Goal: Task Accomplishment & Management: Manage account settings

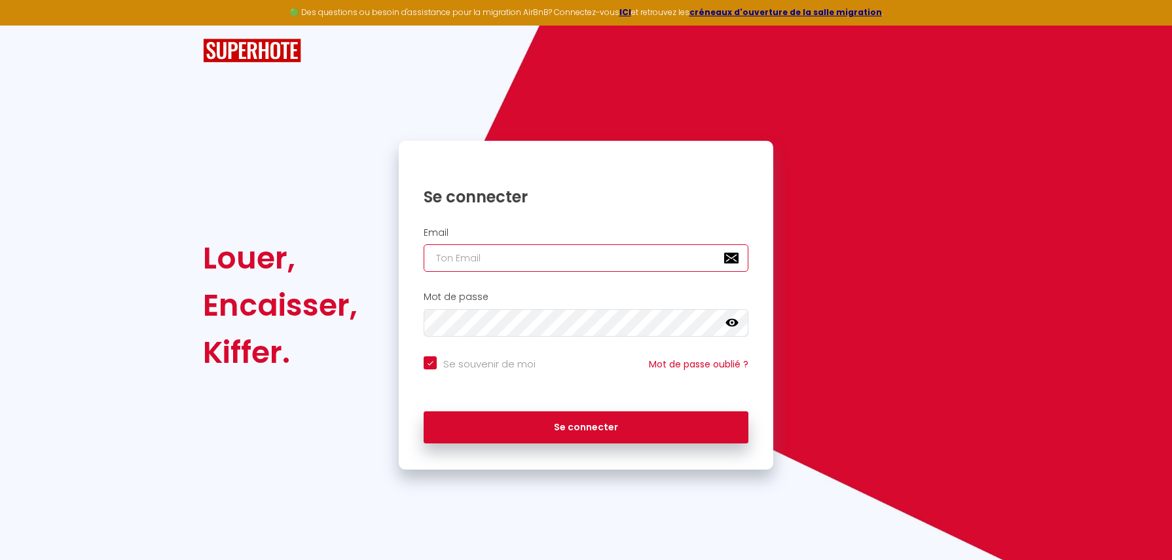
type input "[EMAIL_ADDRESS][DOMAIN_NAME]"
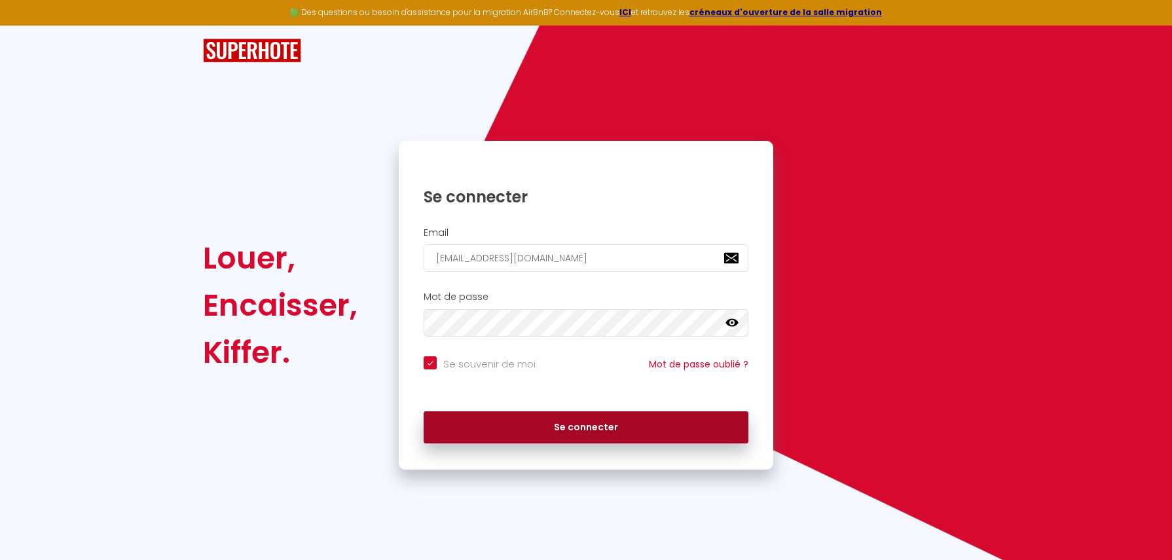
drag, startPoint x: 547, startPoint y: 406, endPoint x: 542, endPoint y: 411, distance: 7.4
click at [546, 408] on div "Se connecter" at bounding box center [586, 423] width 374 height 39
click at [537, 421] on button "Se connecter" at bounding box center [585, 427] width 325 height 33
checkbox input "true"
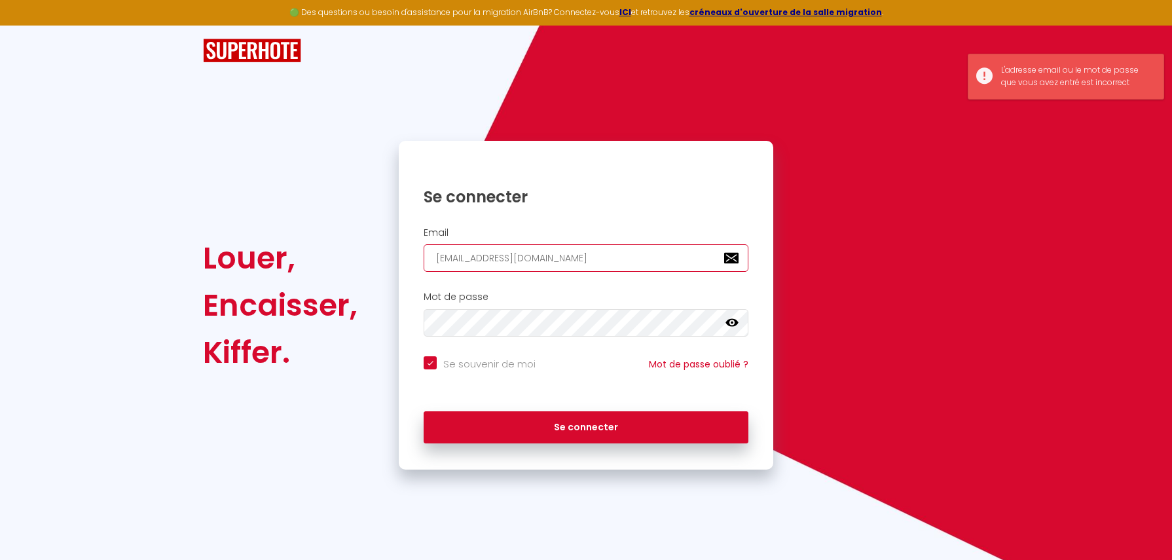
drag, startPoint x: 576, startPoint y: 256, endPoint x: -3, endPoint y: 209, distance: 581.2
click at [0, 209] on html "🟢 Des questions ou besoin d'assistance pour la migration AirBnB? Connectez-vous…" at bounding box center [586, 280] width 1172 height 560
type input "c"
checkbox input "true"
type input "[EMAIL_ADDRESS][DOMAIN_NAME]"
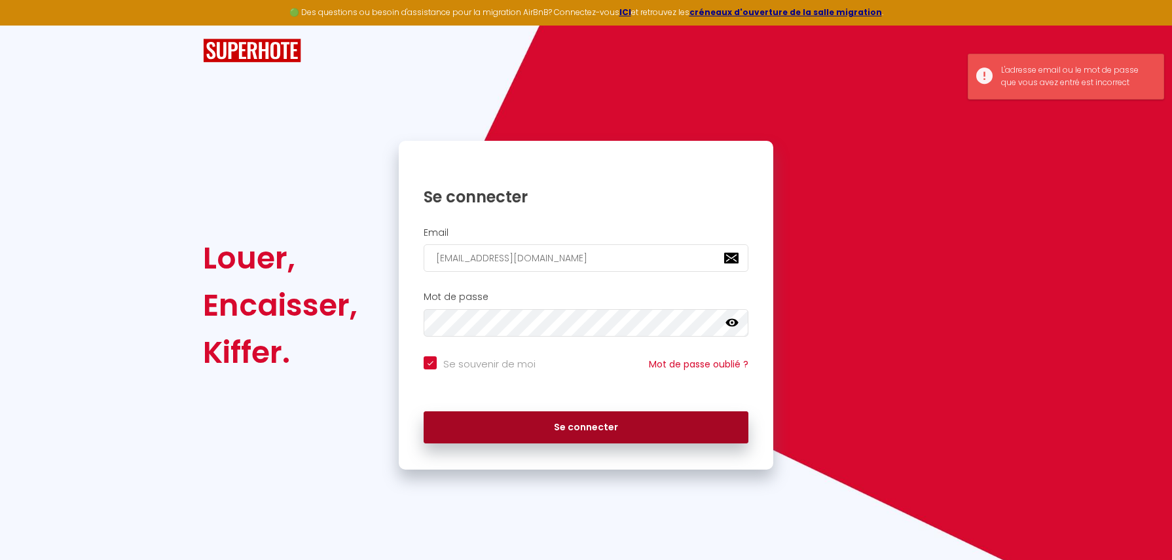
click at [601, 429] on button "Se connecter" at bounding box center [585, 427] width 325 height 33
checkbox input "true"
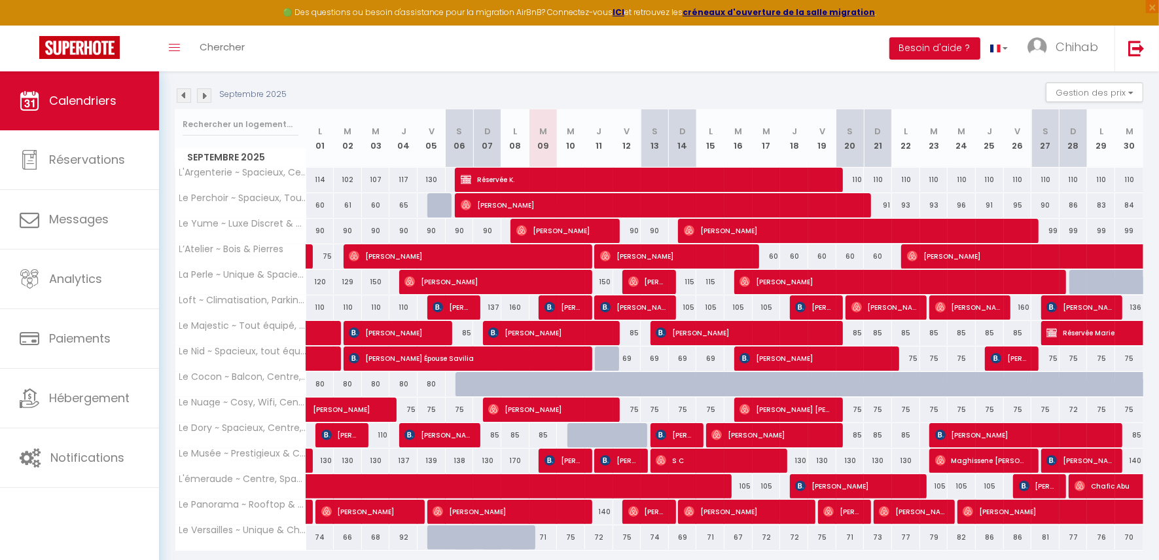
scroll to position [7, 0]
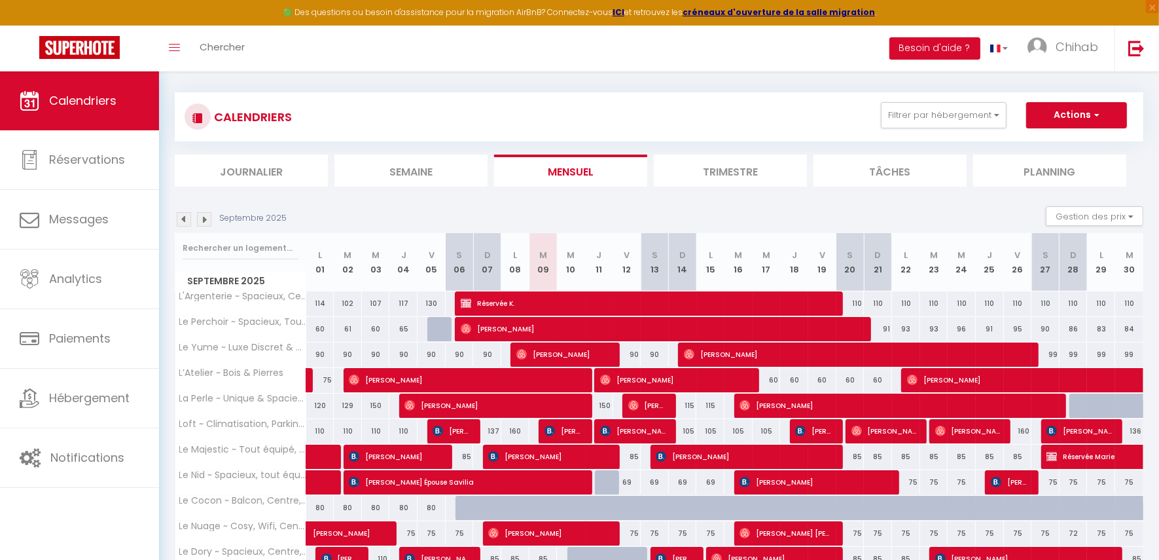
click at [204, 217] on img at bounding box center [204, 219] width 14 height 14
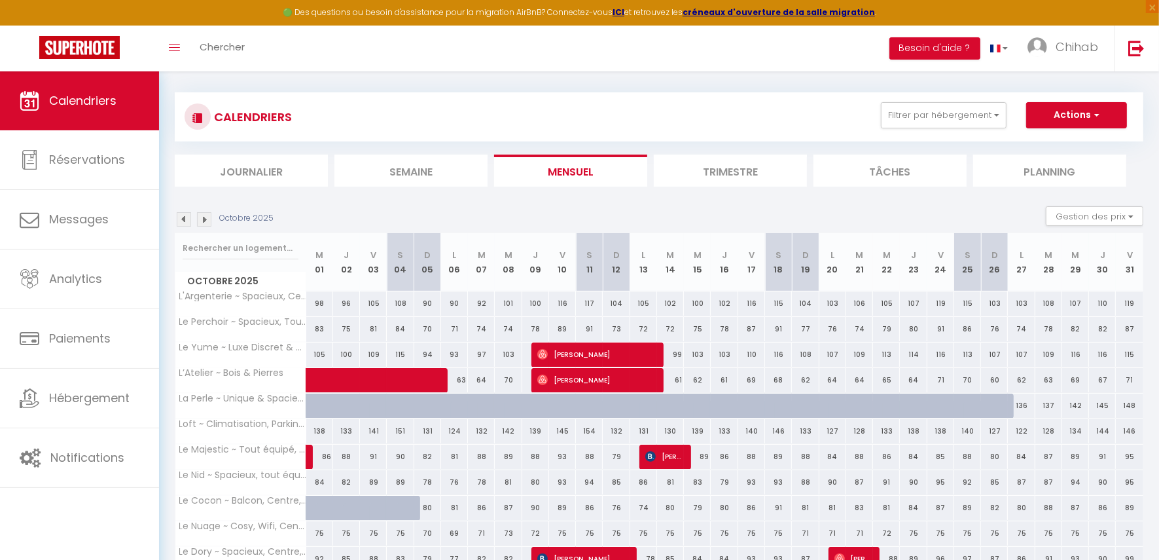
click at [188, 219] on img at bounding box center [184, 219] width 14 height 14
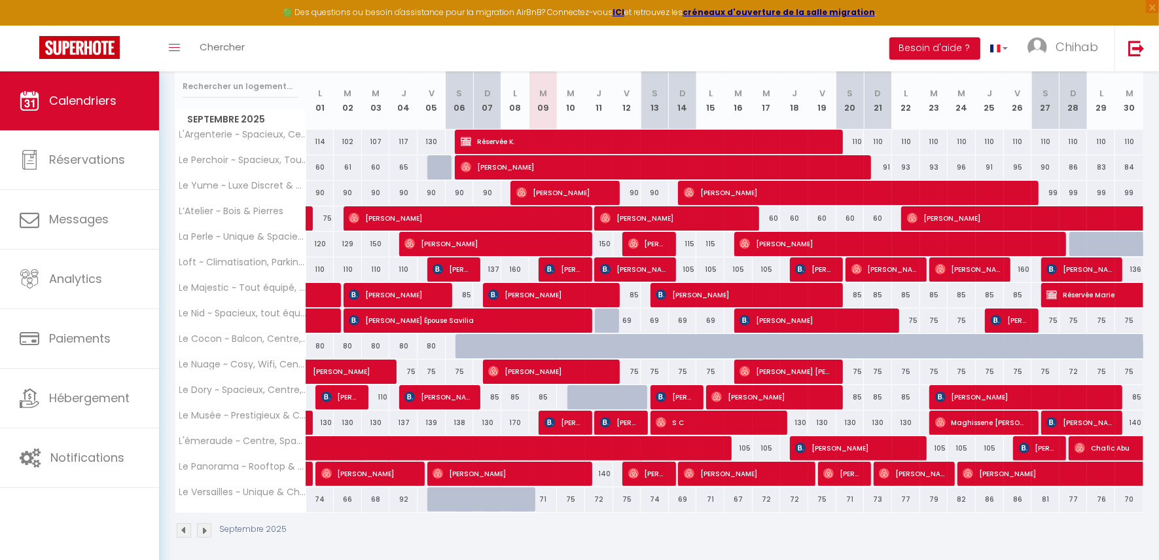
scroll to position [171, 0]
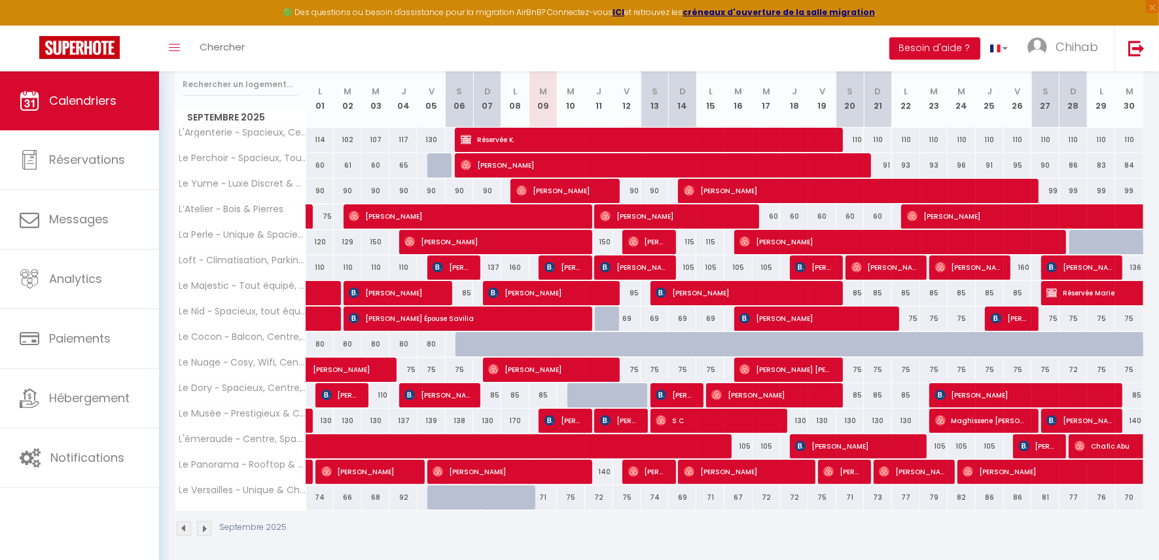
click at [462, 341] on div at bounding box center [470, 344] width 28 height 25
type input "80"
type input "Sam 06 Septembre 2025"
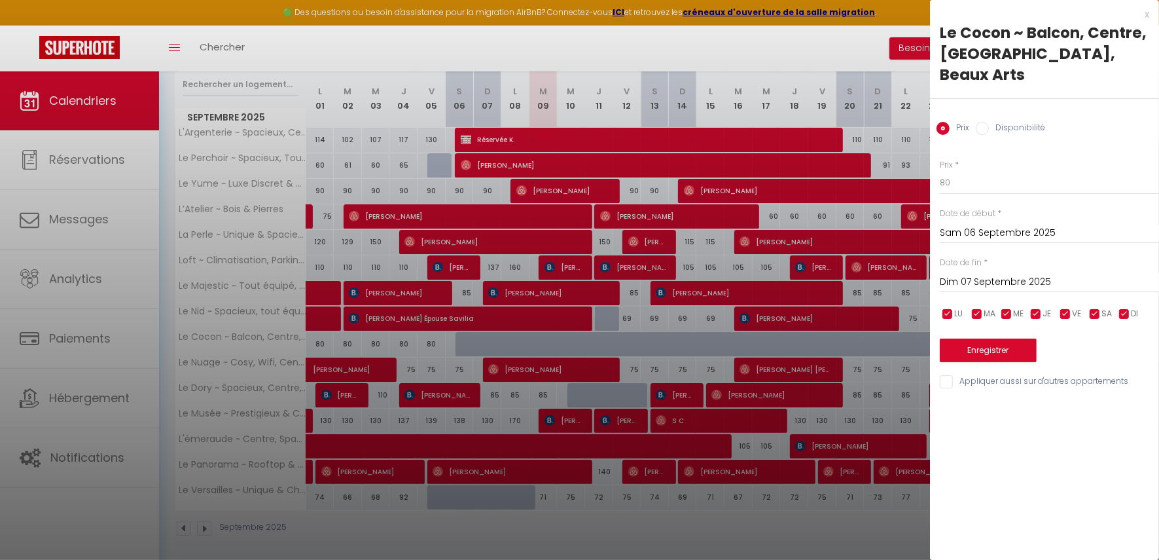
click at [994, 274] on input "Dim 07 Septembre 2025" at bounding box center [1049, 282] width 219 height 17
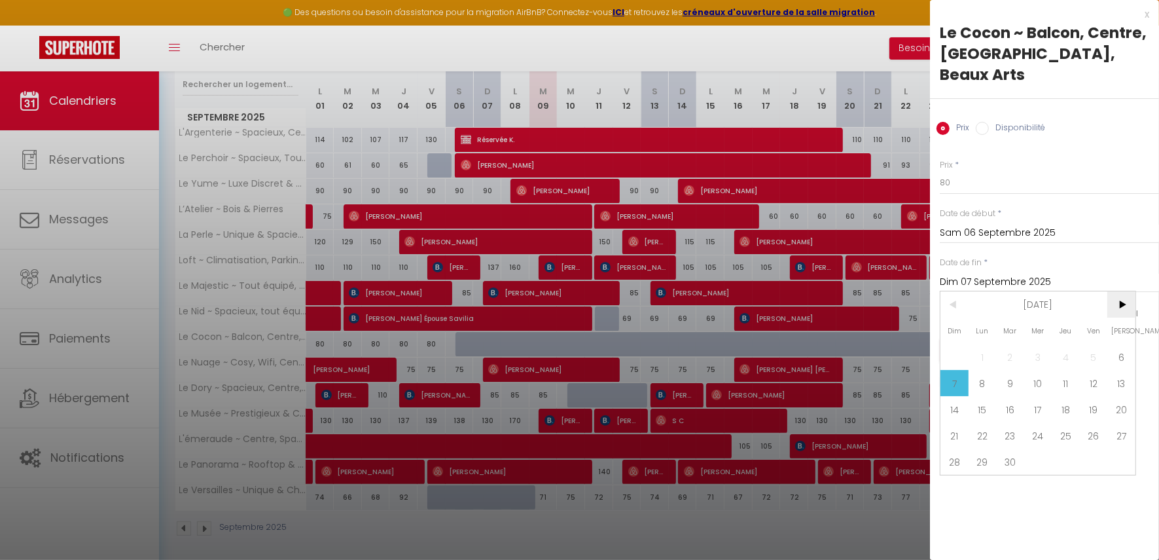
click at [1128, 291] on span ">" at bounding box center [1121, 304] width 28 height 26
click at [979, 370] on span "6" at bounding box center [983, 383] width 28 height 26
type input "Lun 06 Octobre 2025"
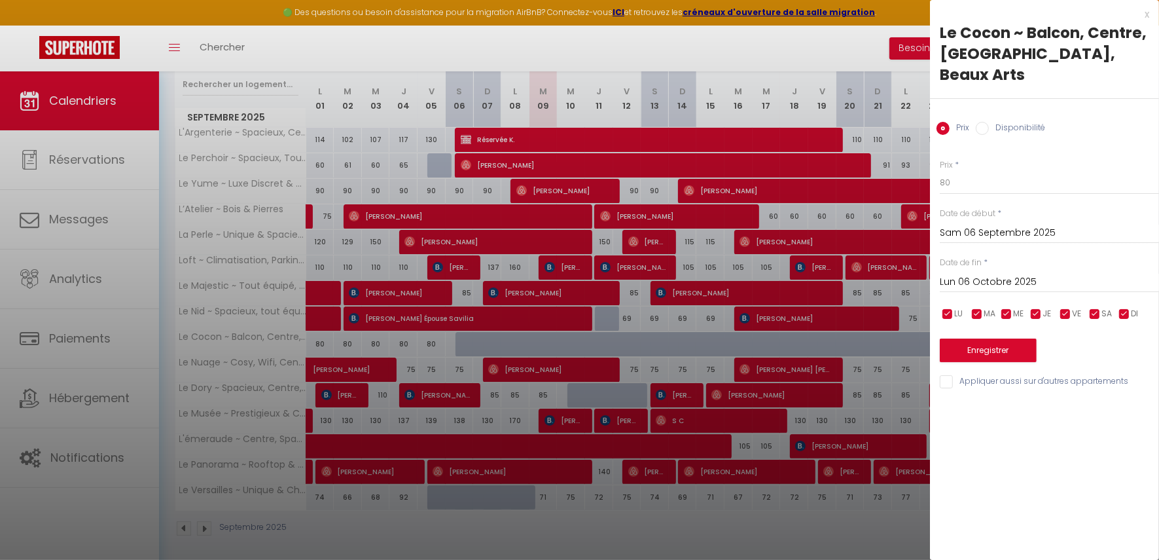
drag, startPoint x: 1002, startPoint y: 107, endPoint x: 1016, endPoint y: 122, distance: 20.9
click at [1004, 122] on label "Disponibilité" at bounding box center [1017, 129] width 56 height 14
click at [989, 122] on input "Disponibilité" at bounding box center [982, 128] width 13 height 13
radio input "true"
radio input "false"
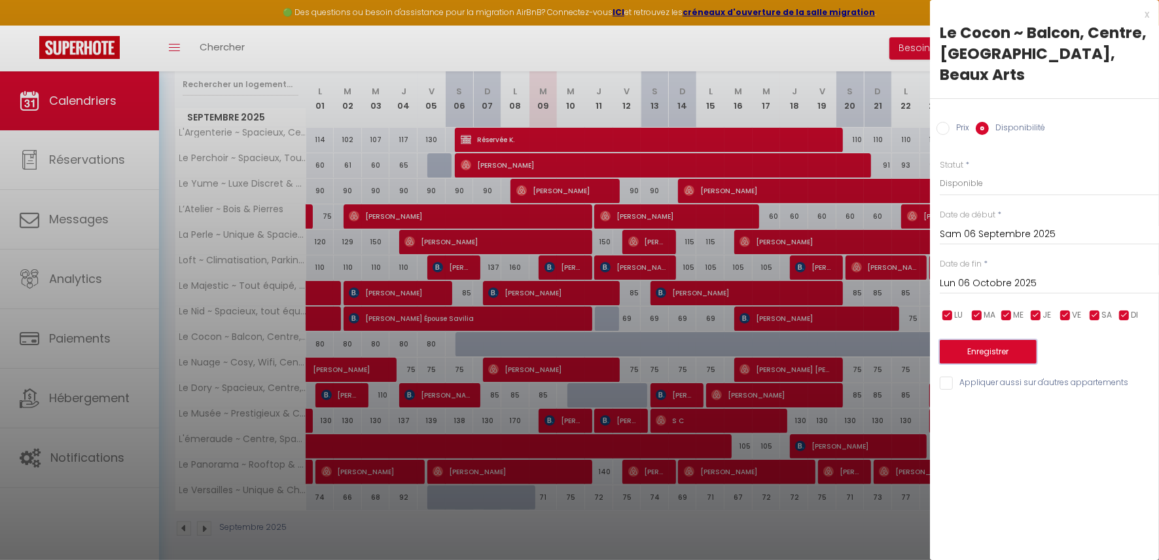
click at [1011, 340] on button "Enregistrer" at bounding box center [988, 352] width 97 height 24
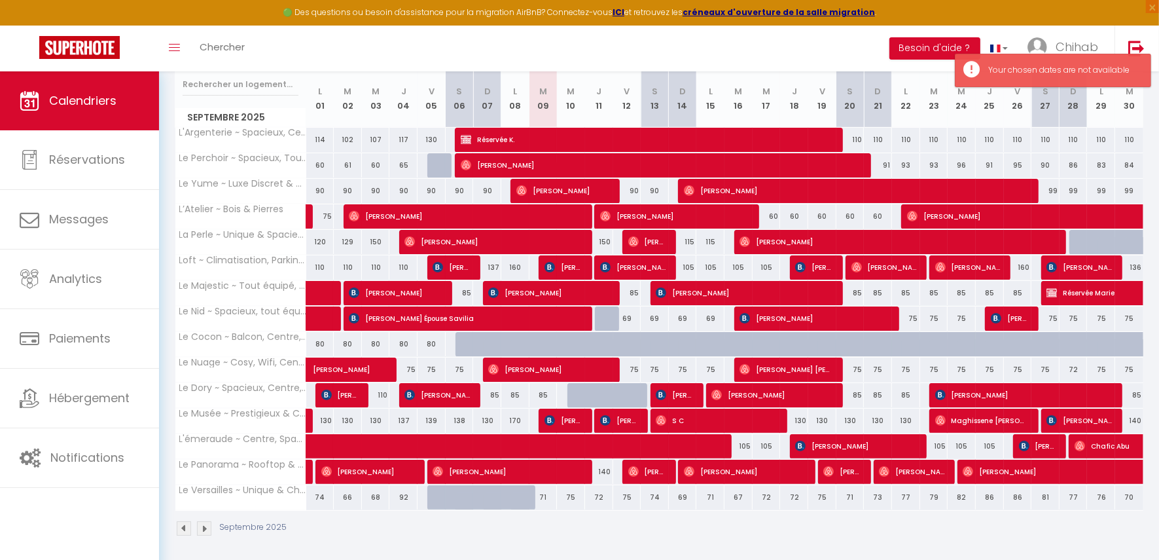
click at [456, 338] on div at bounding box center [470, 344] width 28 height 25
type input "Dim 07 Septembre 2025"
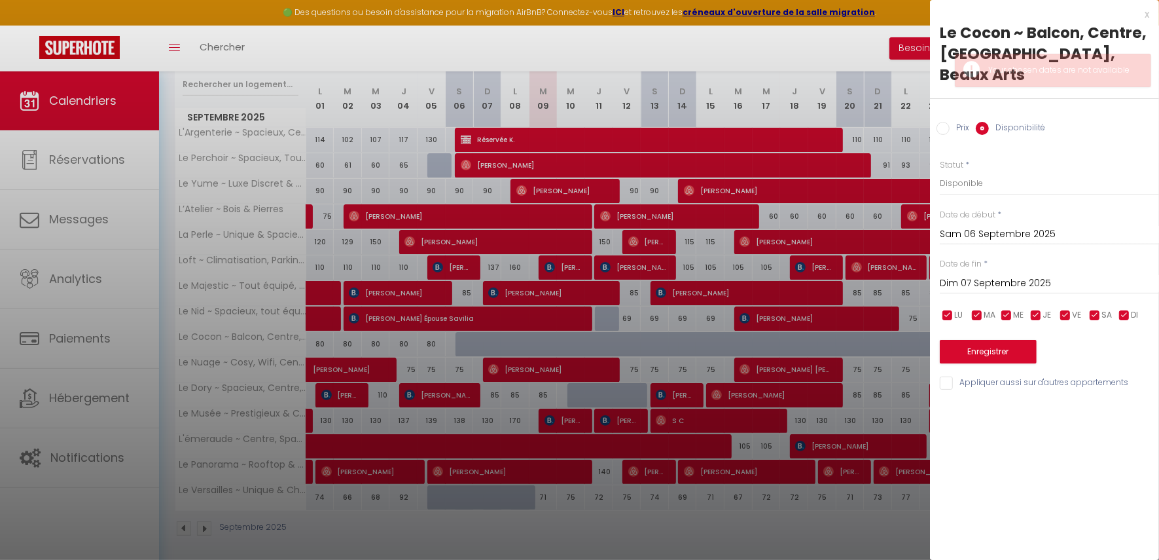
click at [1004, 226] on input "Sam 06 Septembre 2025" at bounding box center [1049, 234] width 219 height 17
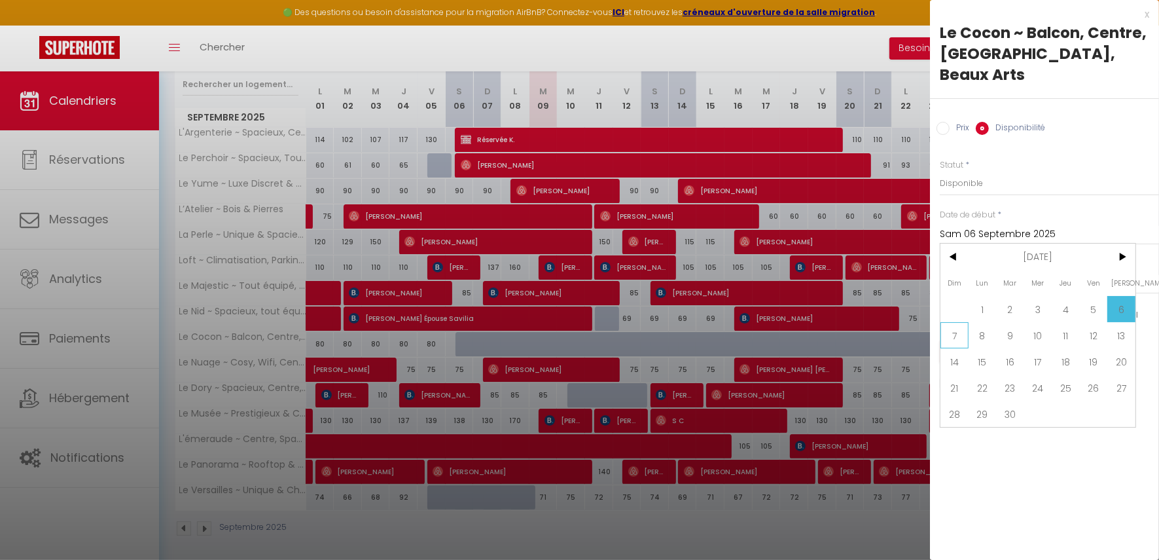
click at [958, 322] on span "7" at bounding box center [955, 335] width 28 height 26
type input "Dim 07 Septembre 2025"
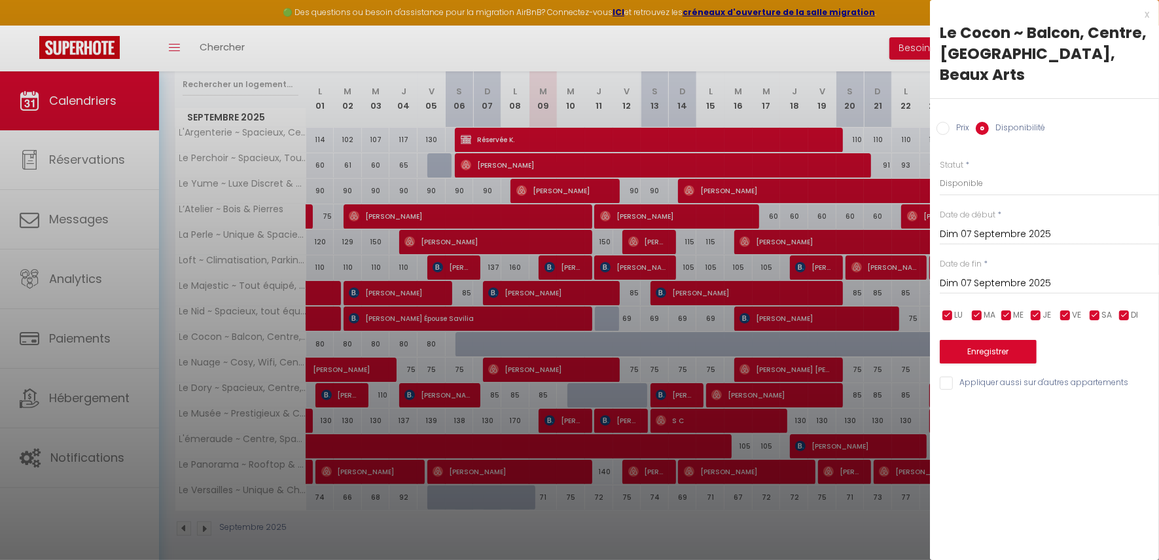
click at [997, 275] on input "Dim 07 Septembre 2025" at bounding box center [1049, 283] width 219 height 17
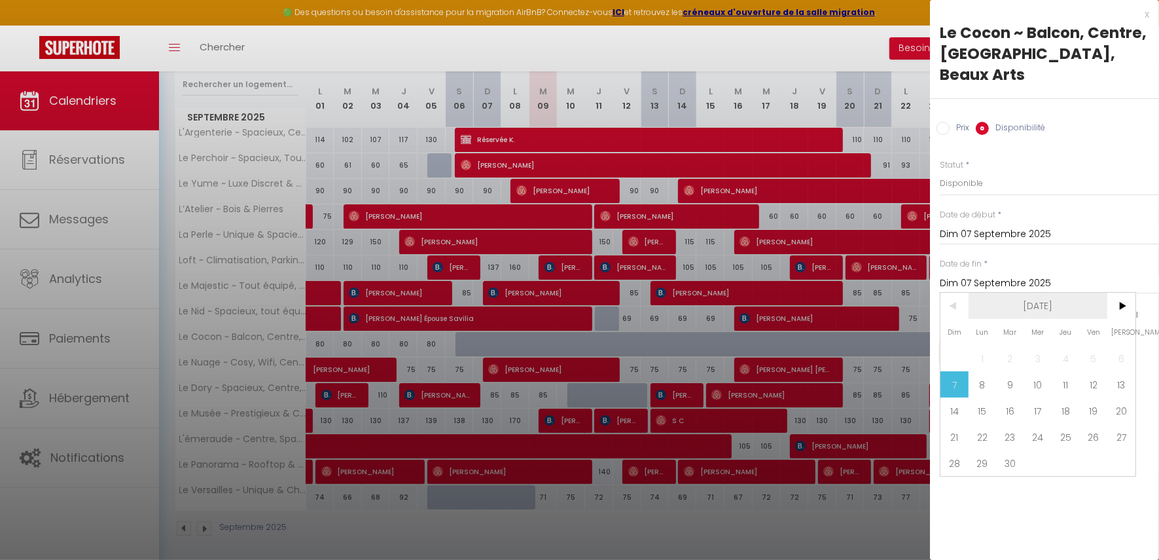
click at [1105, 293] on span "[DATE]" at bounding box center [1038, 306] width 139 height 26
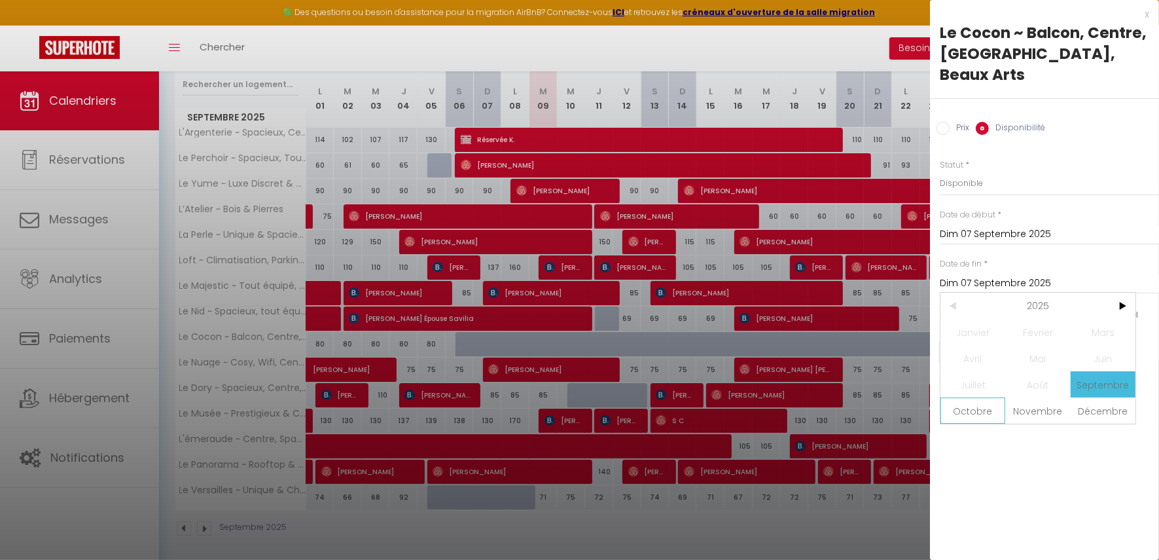
click at [975, 397] on span "Octobre" at bounding box center [973, 410] width 65 height 26
click at [1095, 371] on span "10" at bounding box center [1094, 384] width 28 height 26
type input "Ven 10 Octobre 2025"
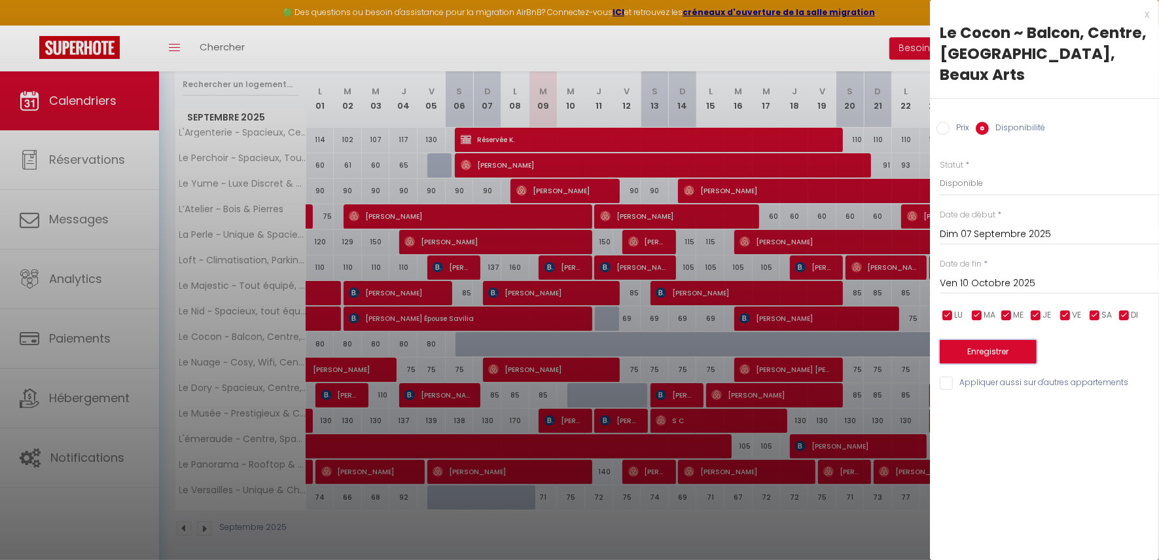
click at [1012, 340] on button "Enregistrer" at bounding box center [988, 352] width 97 height 24
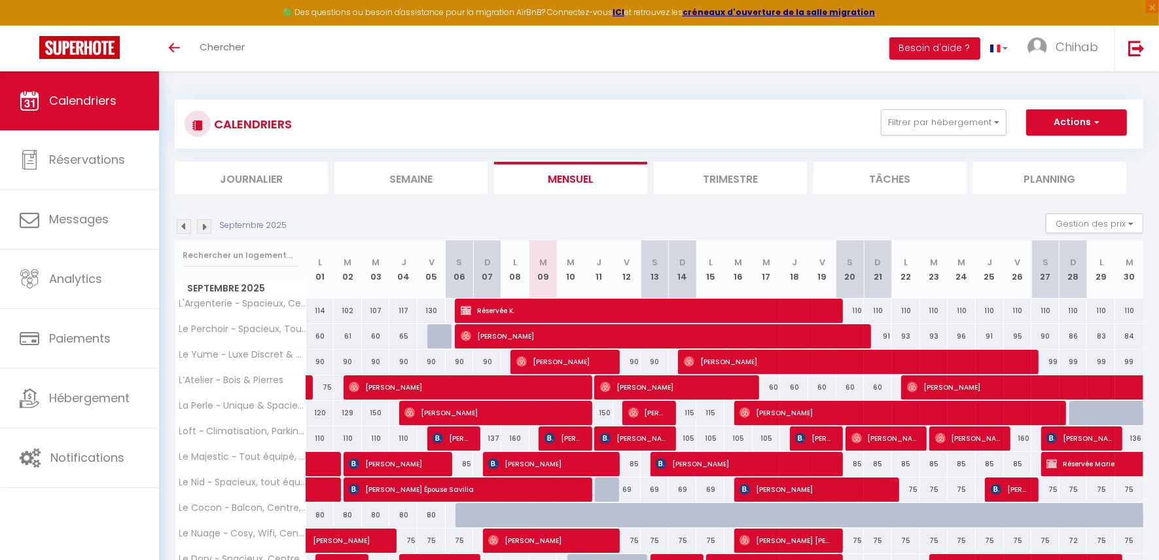
click at [204, 232] on img at bounding box center [204, 226] width 14 height 14
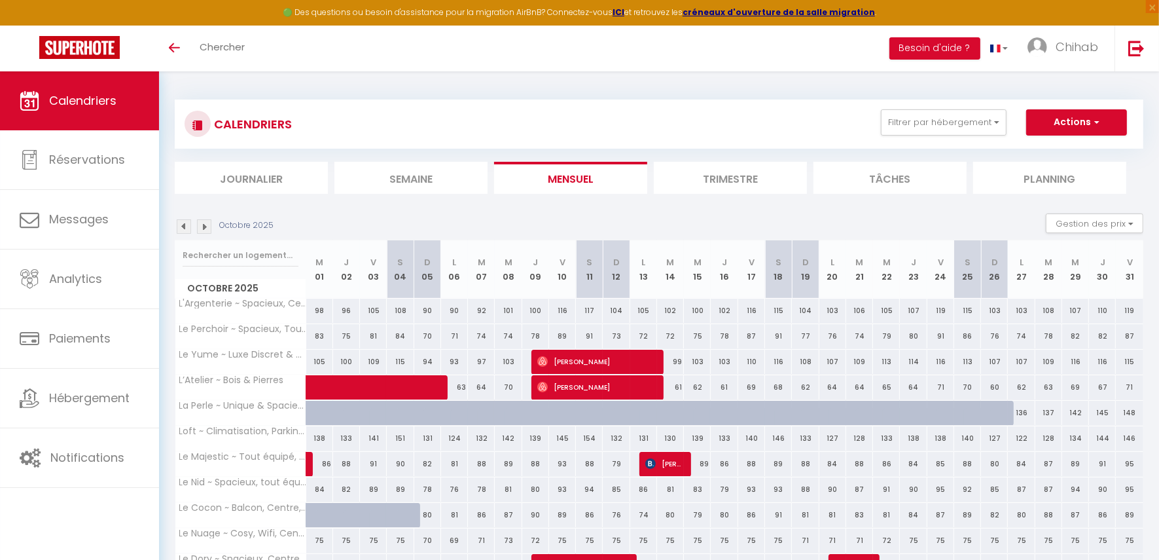
click at [405, 510] on div at bounding box center [410, 522] width 27 height 25
type input "87"
type input "Sam 04 Octobre 2025"
type input "Dim 05 Octobre 2025"
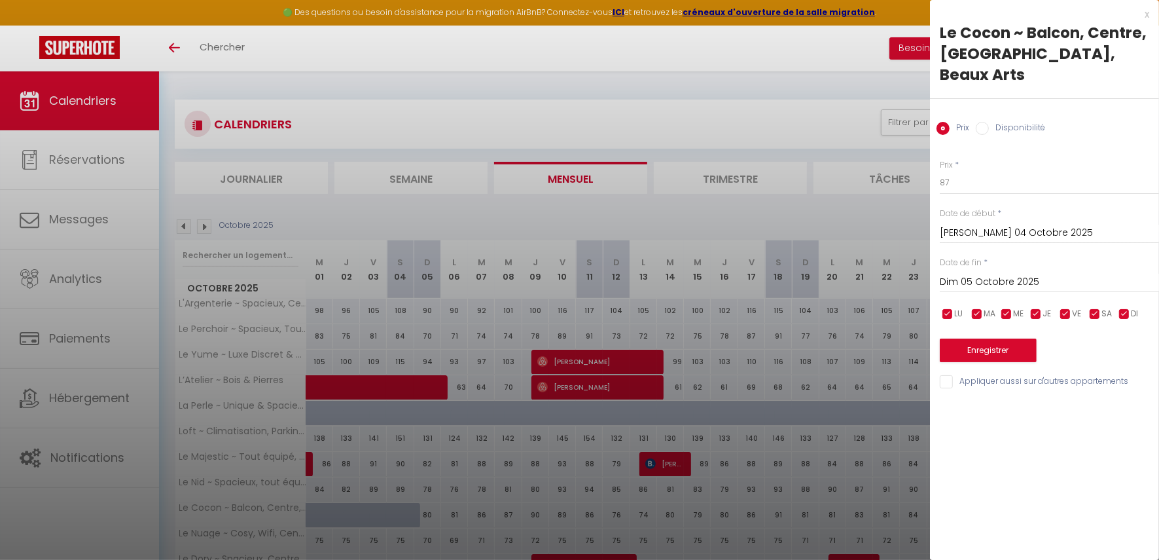
click at [404, 507] on div at bounding box center [579, 280] width 1159 height 560
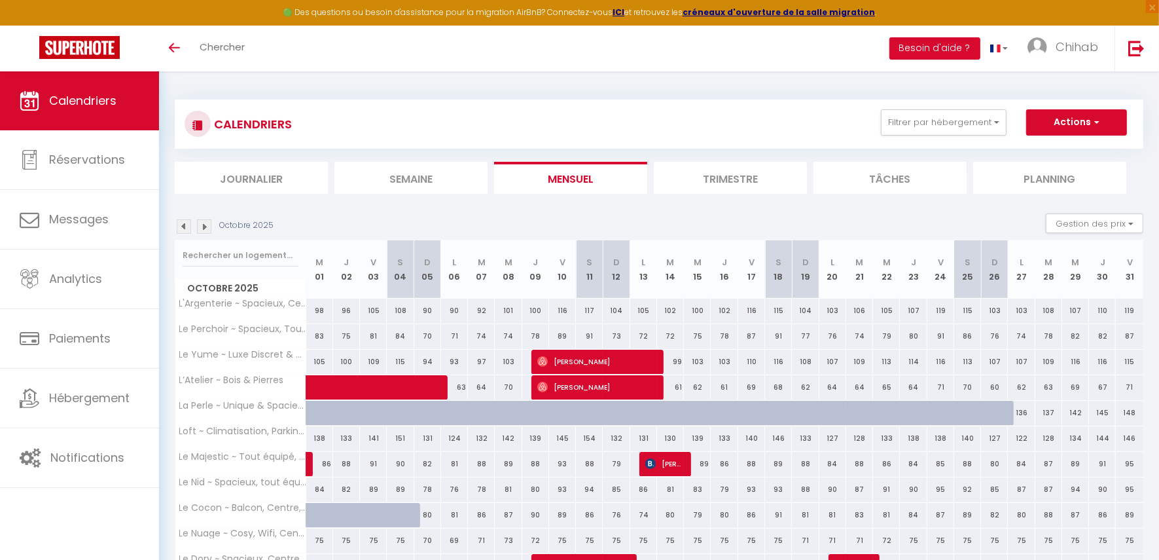
click at [184, 226] on img at bounding box center [184, 226] width 14 height 14
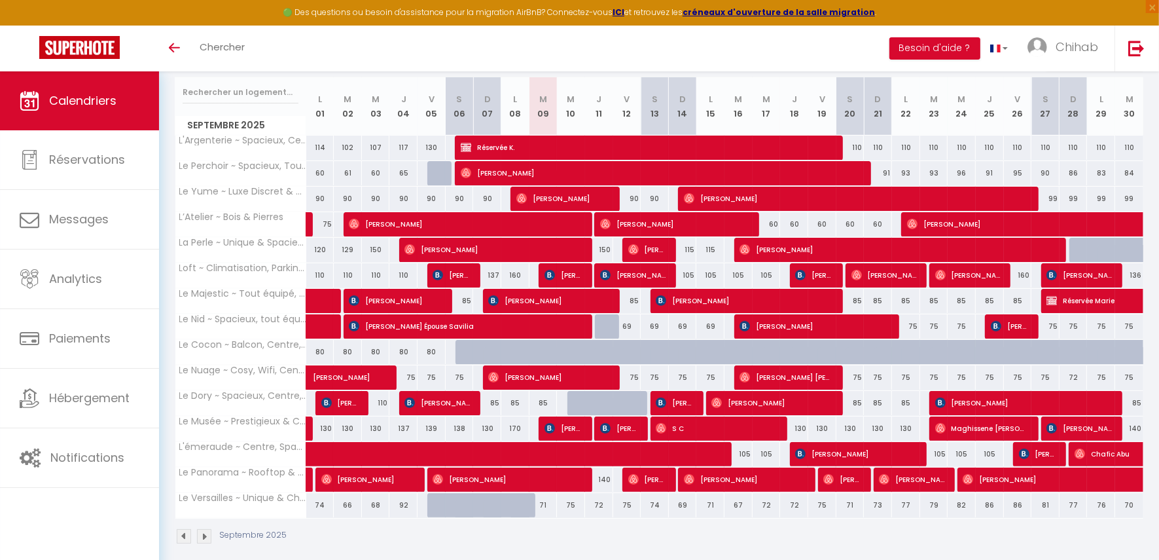
scroll to position [164, 0]
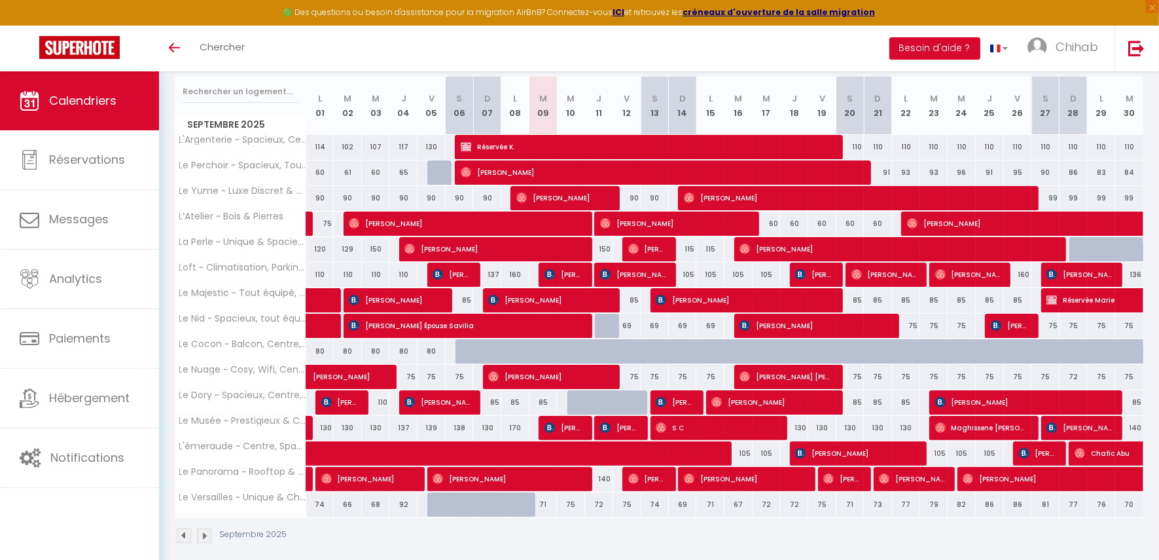
click at [459, 348] on div at bounding box center [470, 351] width 28 height 25
type input "80"
type input "Sam 06 Septembre 2025"
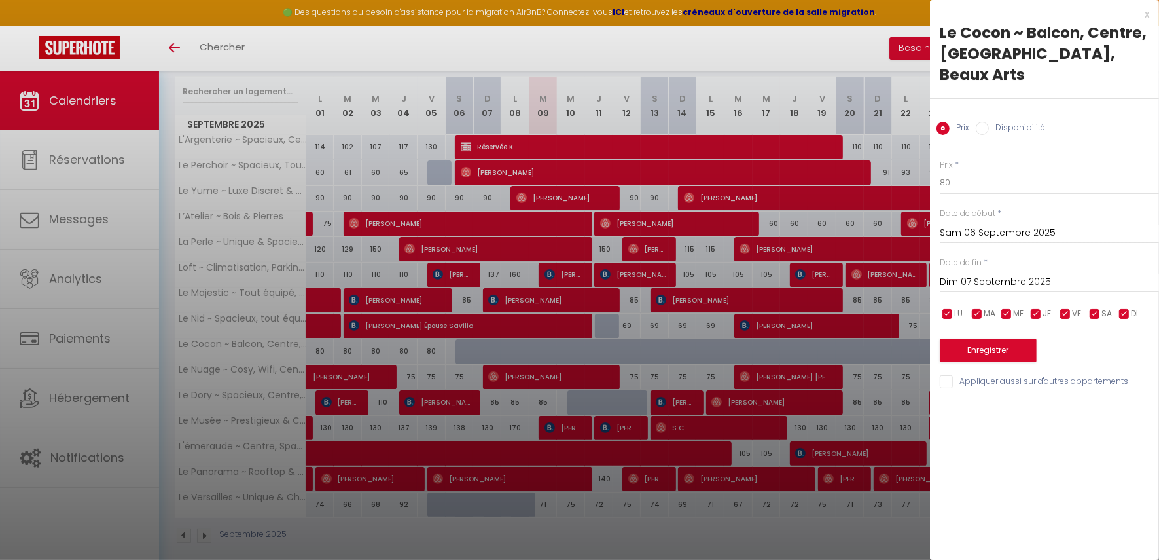
click at [966, 272] on div "Prix * 80 Statut * Disponible Indisponible Date de début * Sam 06 Septembre 202…" at bounding box center [1044, 266] width 229 height 247
click at [972, 274] on input "Dim 07 Septembre 2025" at bounding box center [1049, 282] width 219 height 17
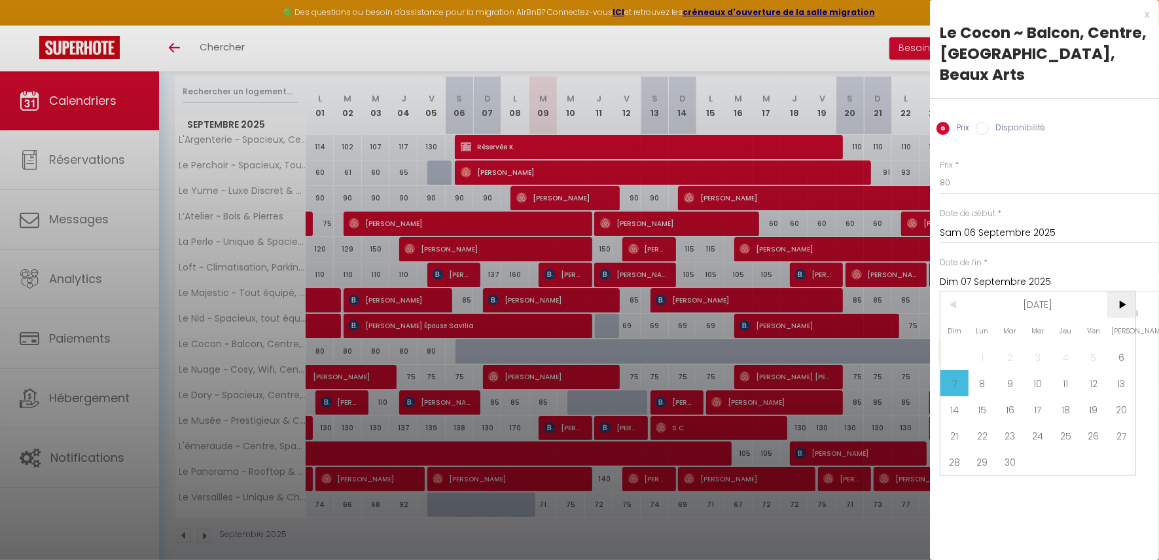
click at [1119, 291] on span ">" at bounding box center [1121, 304] width 28 height 26
click at [956, 370] on span "5" at bounding box center [955, 383] width 28 height 26
type input "Dim 05 Octobre 2025"
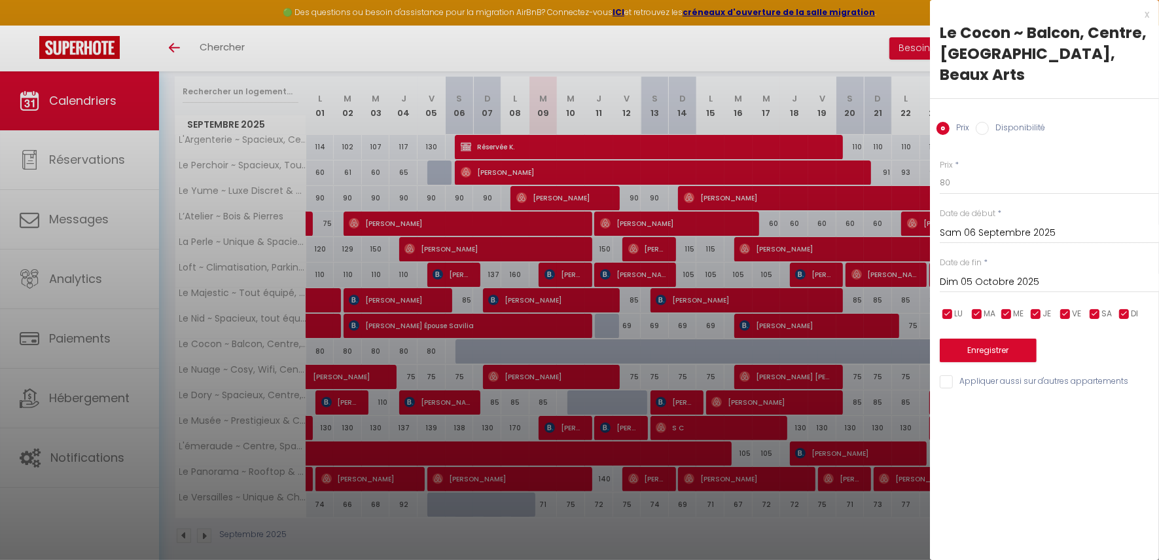
drag, startPoint x: 994, startPoint y: 103, endPoint x: 996, endPoint y: 115, distance: 11.3
click at [996, 122] on label "Disponibilité" at bounding box center [1017, 129] width 56 height 14
click at [989, 122] on input "Disponibilité" at bounding box center [982, 128] width 13 height 13
radio input "true"
radio input "false"
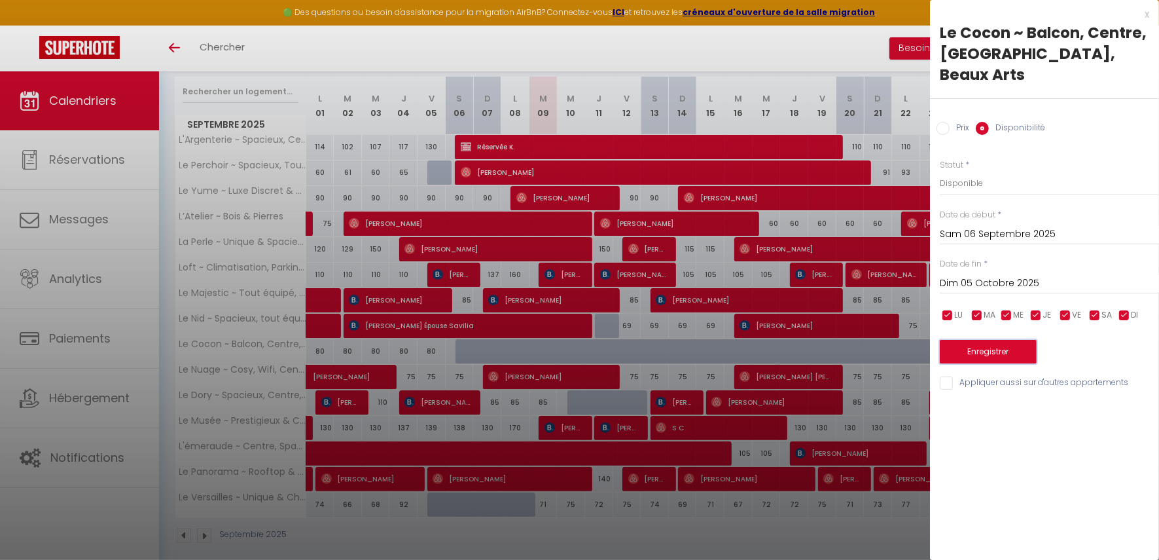
click at [988, 340] on button "Enregistrer" at bounding box center [988, 352] width 97 height 24
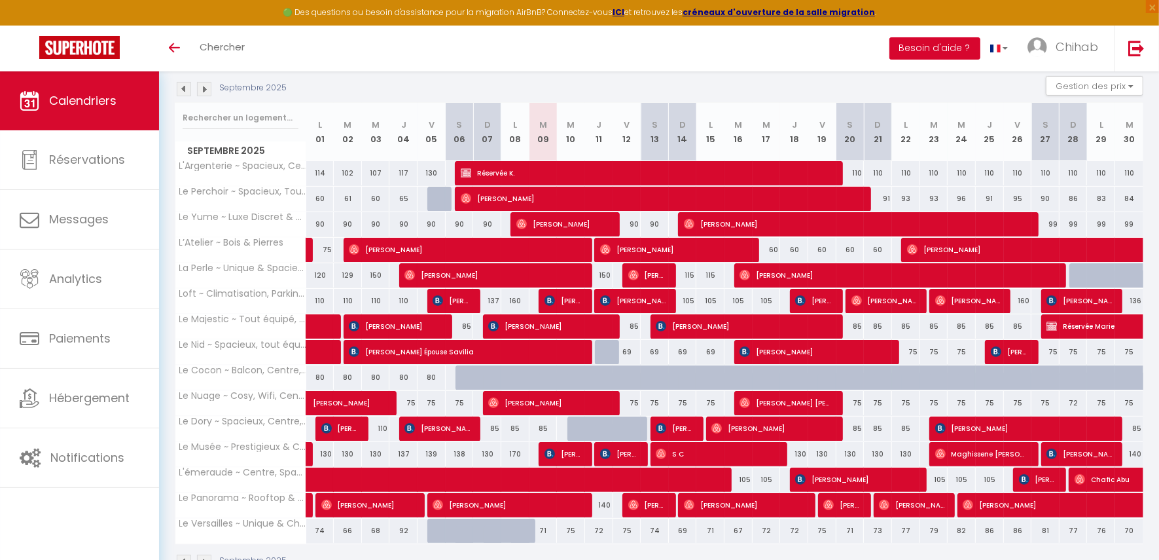
click at [925, 50] on button "Besoin d'aide ?" at bounding box center [934, 48] width 91 height 22
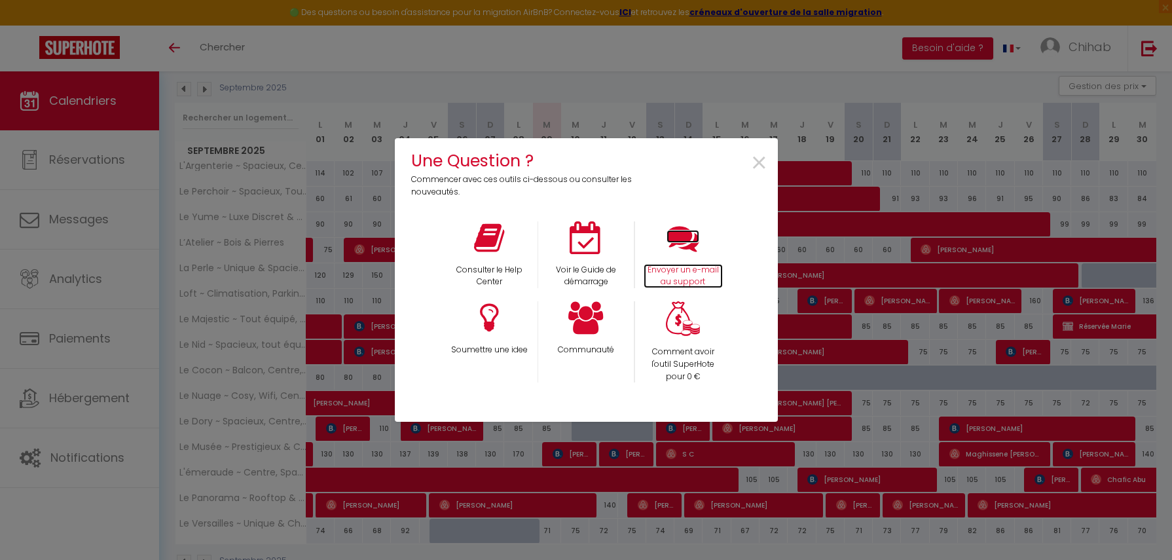
click at [681, 246] on icon at bounding box center [682, 237] width 33 height 33
